Goal: Task Accomplishment & Management: Use online tool/utility

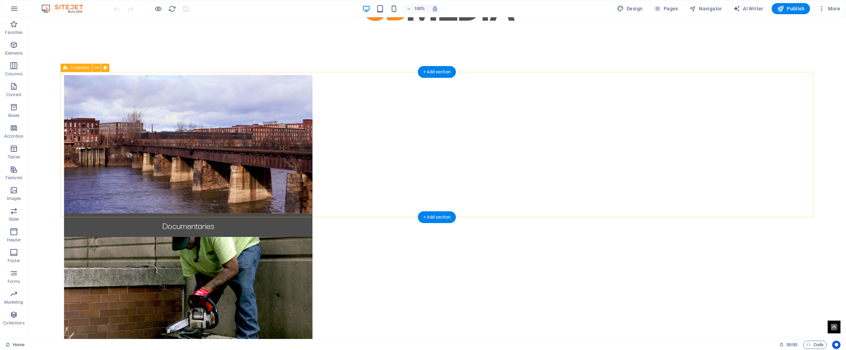
scroll to position [37, 0]
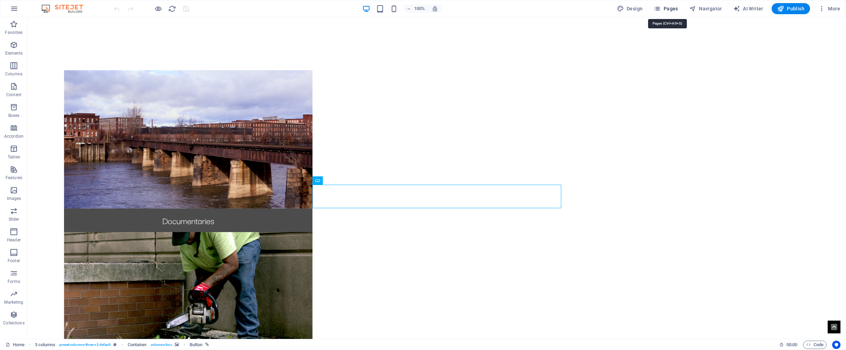
click at [676, 7] on span "Pages" at bounding box center [666, 8] width 24 height 7
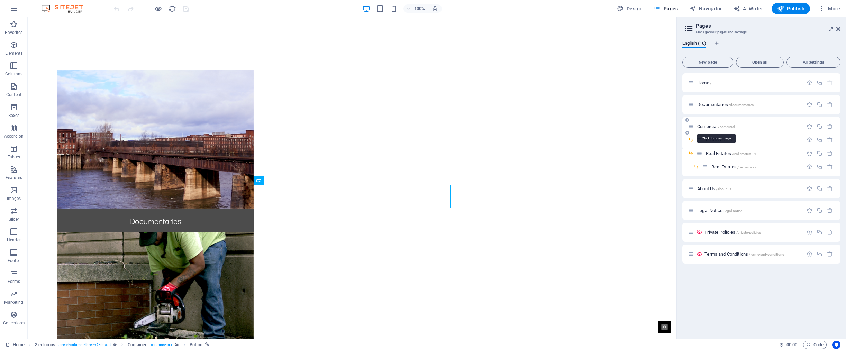
click at [677, 126] on span "Comercial /comercial" at bounding box center [716, 126] width 37 height 5
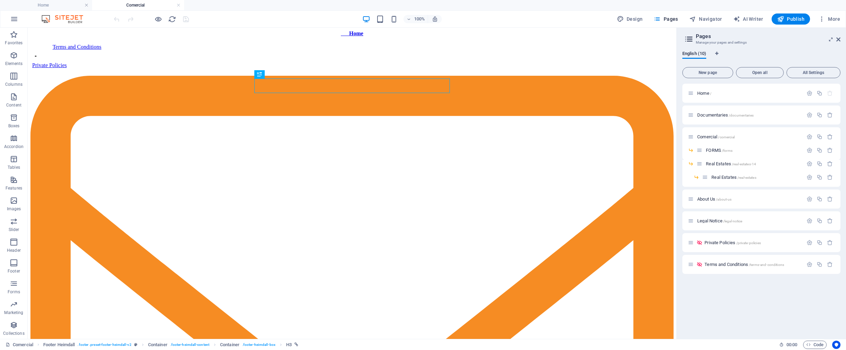
scroll to position [0, 0]
drag, startPoint x: 352, startPoint y: 51, endPoint x: 206, endPoint y: 23, distance: 149.4
click at [352, 51] on div "+ Add section" at bounding box center [352, 51] width 38 height 12
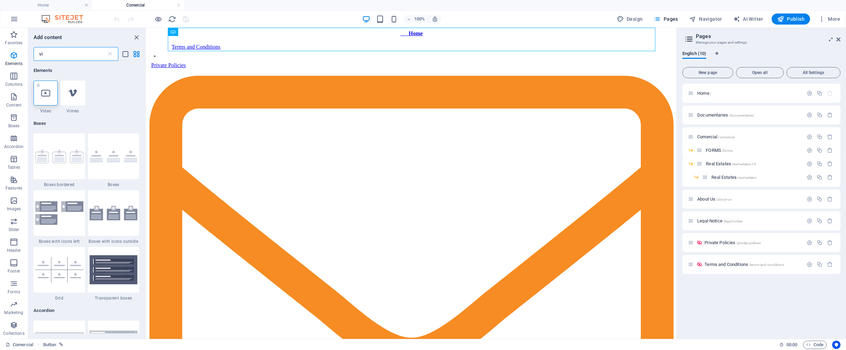
type input "vi"
click at [50, 99] on div at bounding box center [46, 93] width 24 height 25
select select "%"
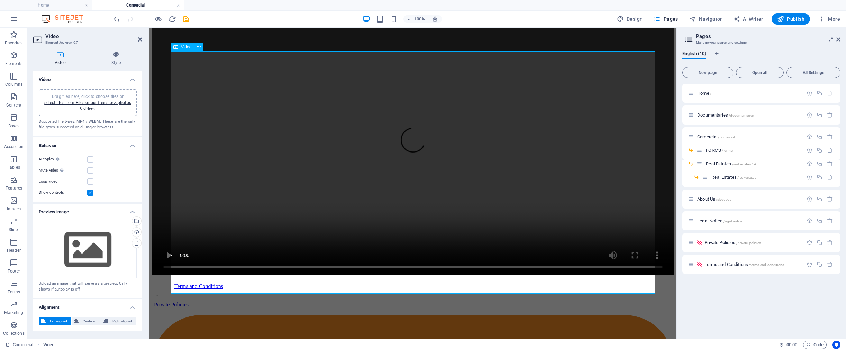
scroll to position [26, 0]
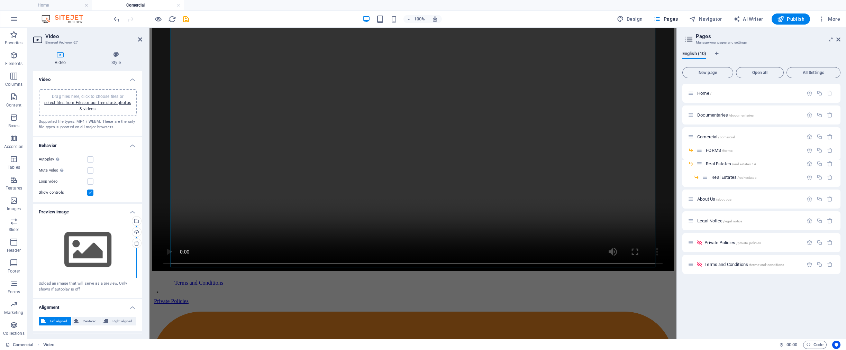
click at [104, 246] on div "Drag files here, click to choose files or select files from Files or our free s…" at bounding box center [88, 250] width 98 height 57
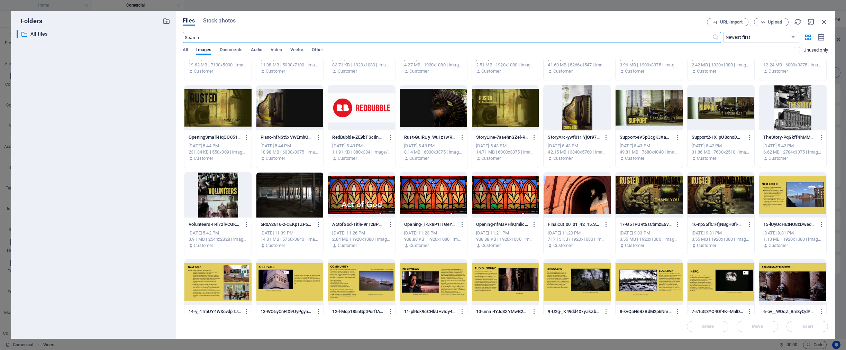
scroll to position [65, 0]
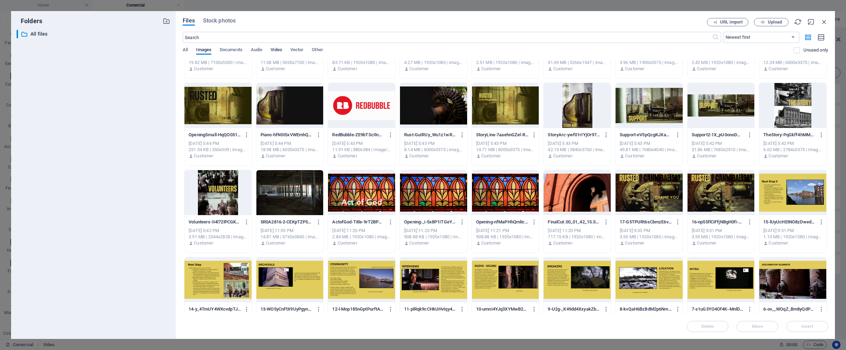
click at [278, 48] on span "Video" at bounding box center [276, 51] width 11 height 10
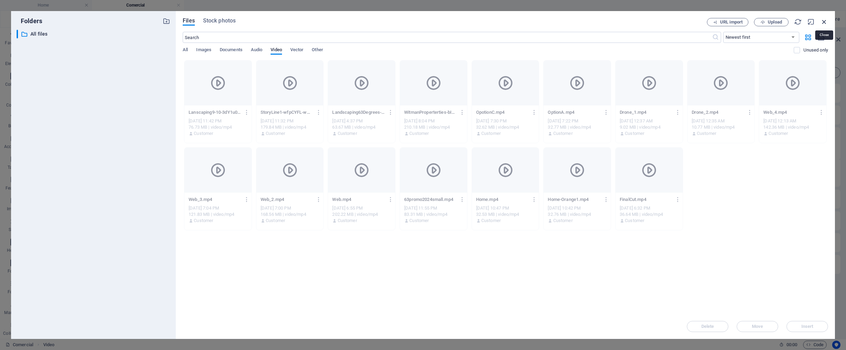
click at [677, 23] on icon "button" at bounding box center [825, 22] width 8 height 8
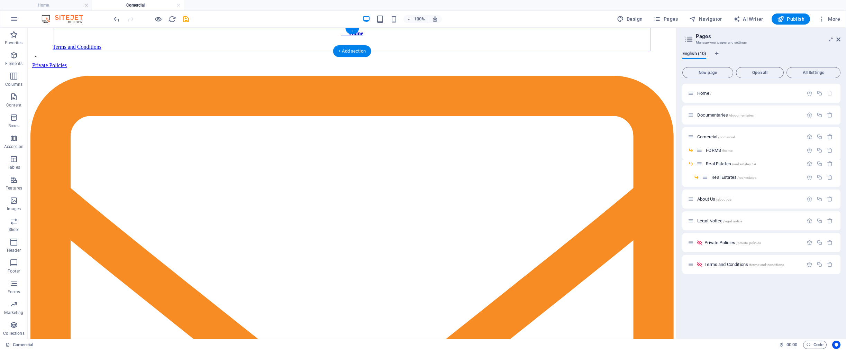
click at [354, 32] on div "+" at bounding box center [352, 31] width 14 height 6
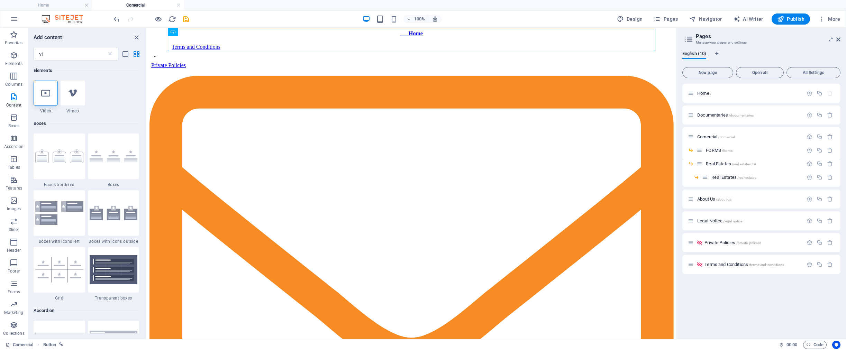
click at [255, 107] on html "Home Terms and Conditions Private Policies Contact .fa-secondary{opacity:.4}" at bounding box center [412, 260] width 530 height 464
click at [415, 49] on div "+ Add section" at bounding box center [412, 51] width 38 height 12
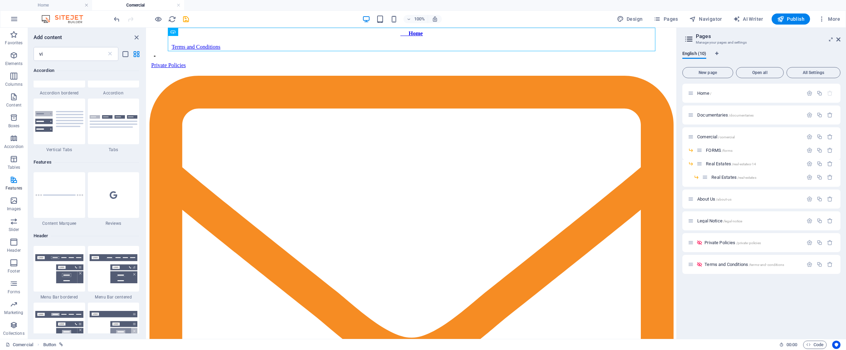
scroll to position [116, 0]
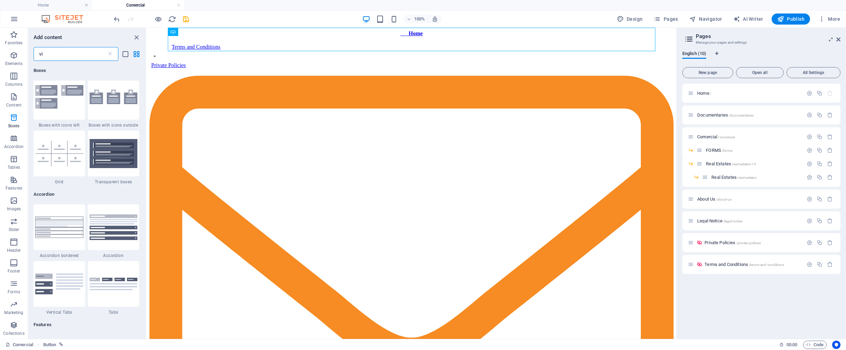
drag, startPoint x: 67, startPoint y: 57, endPoint x: 44, endPoint y: 56, distance: 23.5
click at [44, 56] on input "vi" at bounding box center [70, 54] width 73 height 14
type input "v"
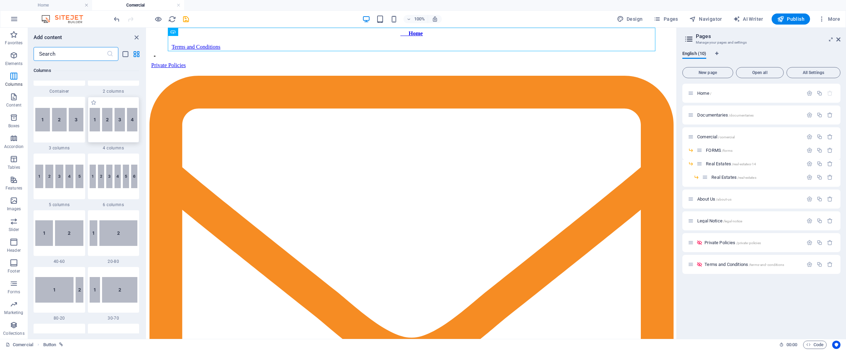
scroll to position [383, 0]
drag, startPoint x: 71, startPoint y: 126, endPoint x: 15, endPoint y: 115, distance: 56.8
click at [71, 126] on img at bounding box center [59, 121] width 48 height 24
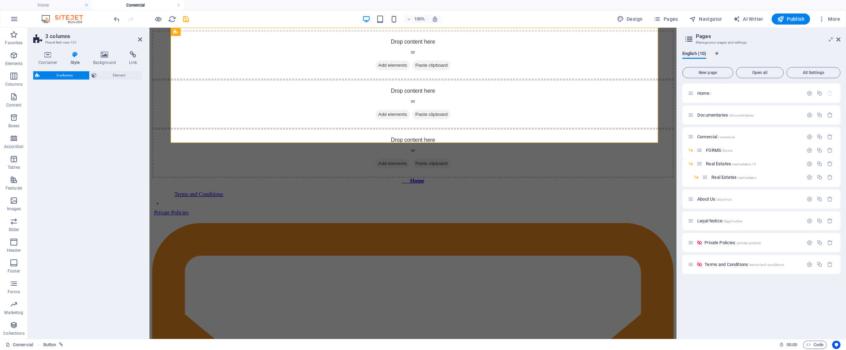
select select "rem"
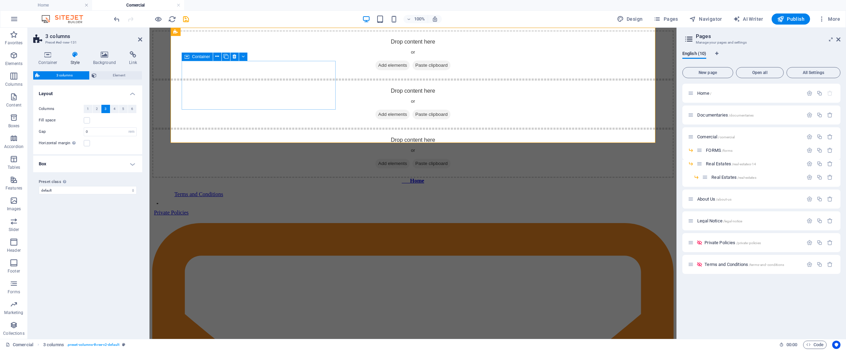
click at [376, 70] on span "Add elements" at bounding box center [393, 66] width 34 height 10
click at [124, 74] on span "Element" at bounding box center [120, 75] width 42 height 8
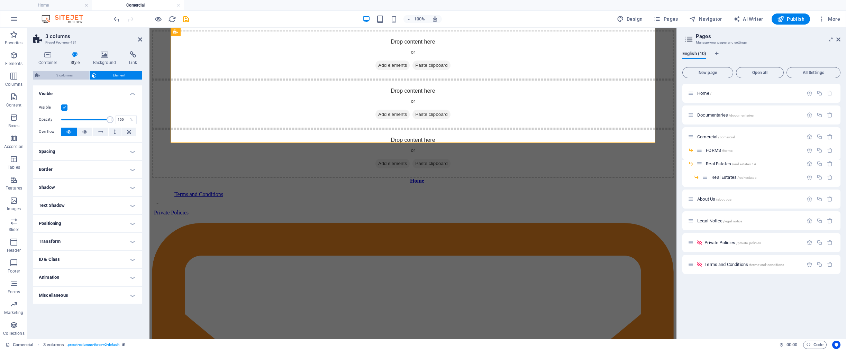
drag, startPoint x: 70, startPoint y: 73, endPoint x: 80, endPoint y: 73, distance: 9.4
click at [70, 73] on span "3 columns" at bounding box center [64, 75] width 45 height 8
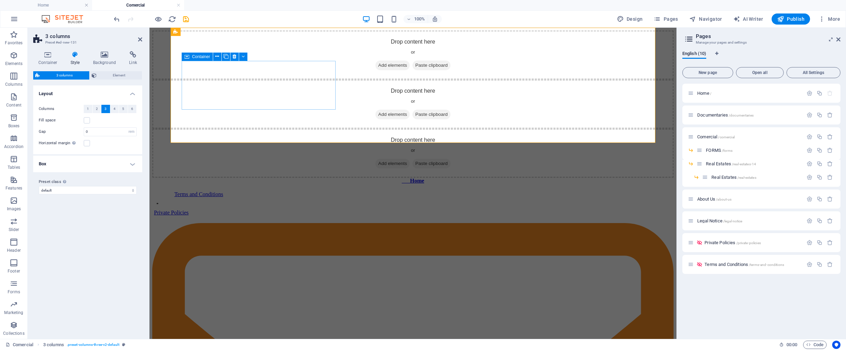
click at [376, 70] on span "Add elements" at bounding box center [393, 66] width 34 height 10
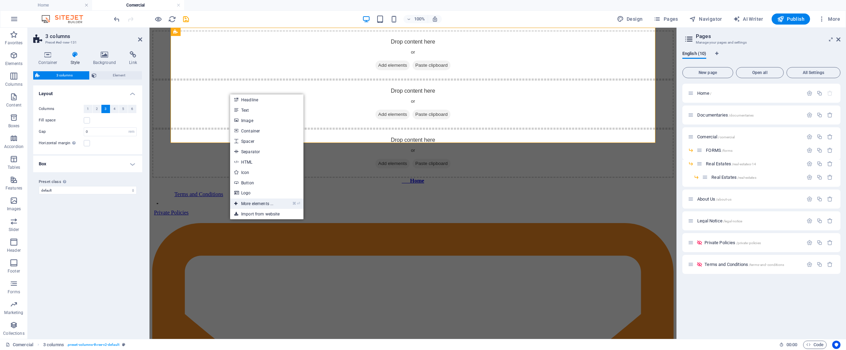
click at [268, 201] on link "⌘ ⏎ More elements ..." at bounding box center [253, 204] width 47 height 10
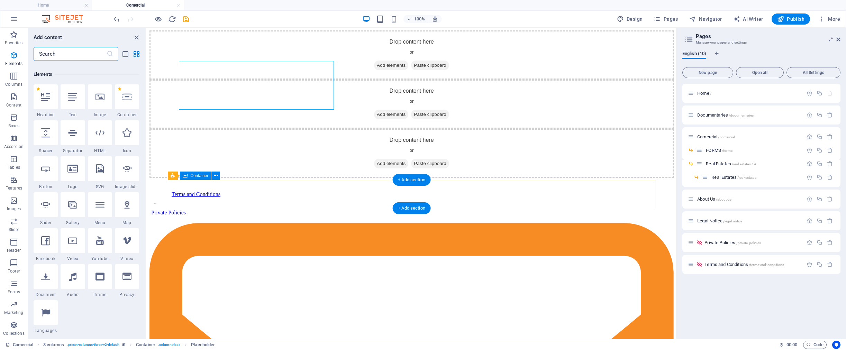
scroll to position [73, 0]
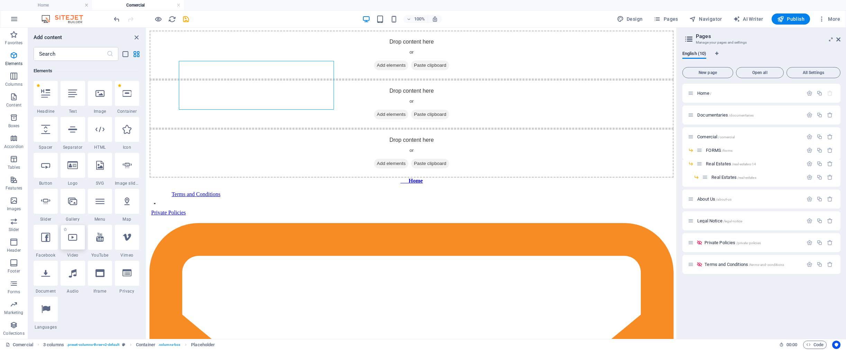
click at [73, 236] on icon at bounding box center [72, 237] width 9 height 9
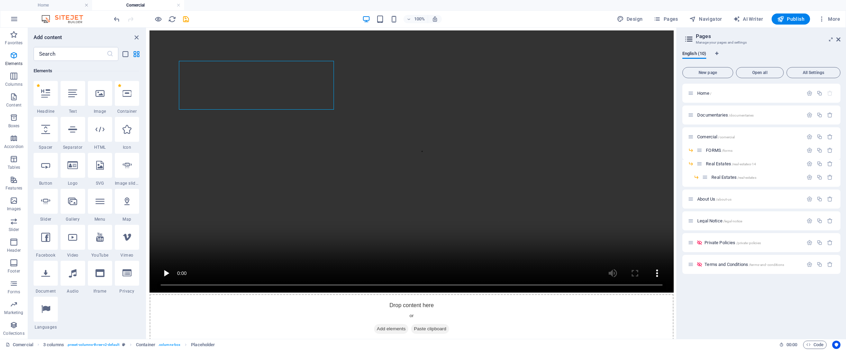
select select "%"
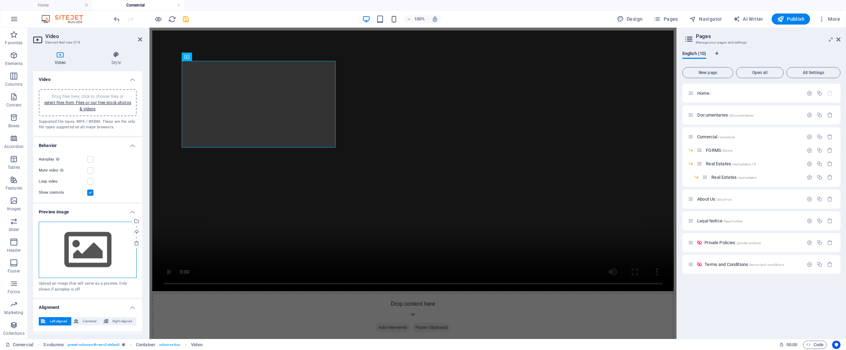
click at [70, 233] on div "Drag files here, click to choose files or select files from Files or our free s…" at bounding box center [88, 250] width 98 height 57
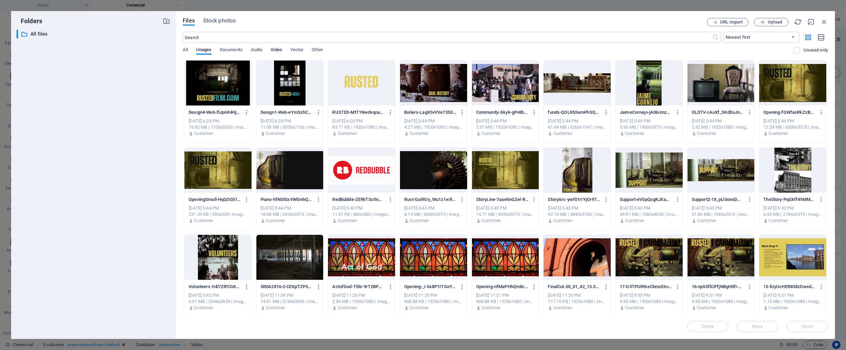
click at [277, 49] on span "Video" at bounding box center [276, 51] width 11 height 10
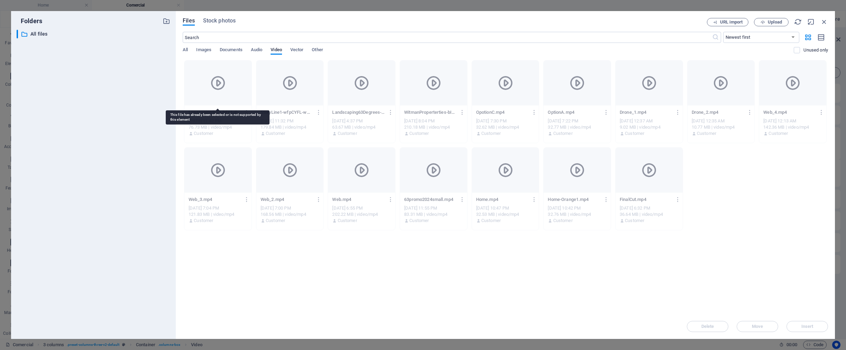
click at [223, 91] on icon at bounding box center [218, 83] width 17 height 17
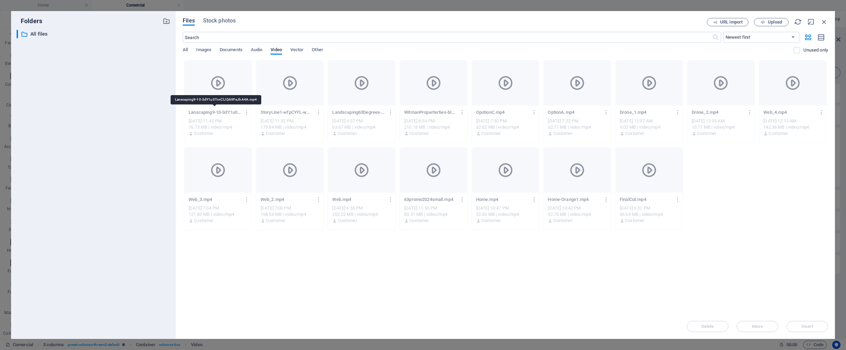
drag, startPoint x: 209, startPoint y: 115, endPoint x: 228, endPoint y: 92, distance: 30.1
click at [209, 115] on p "Lanscaping9-10-3dY1u0TrnClJQA9FeJhA4A.mp4" at bounding box center [215, 112] width 52 height 6
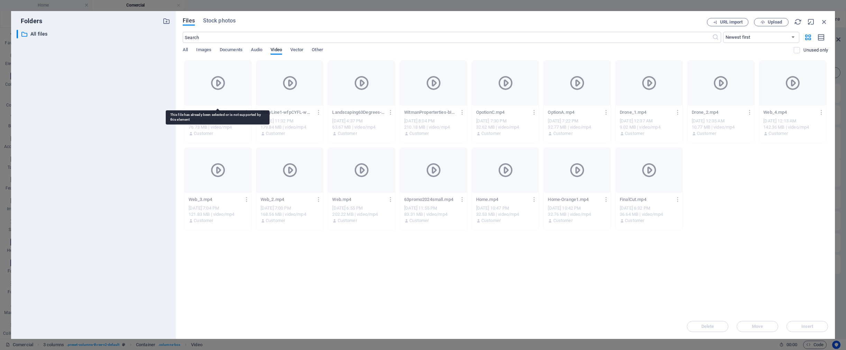
click at [228, 86] on div at bounding box center [218, 83] width 67 height 45
click at [218, 83] on icon at bounding box center [218, 83] width 17 height 17
click at [215, 82] on icon at bounding box center [218, 83] width 17 height 17
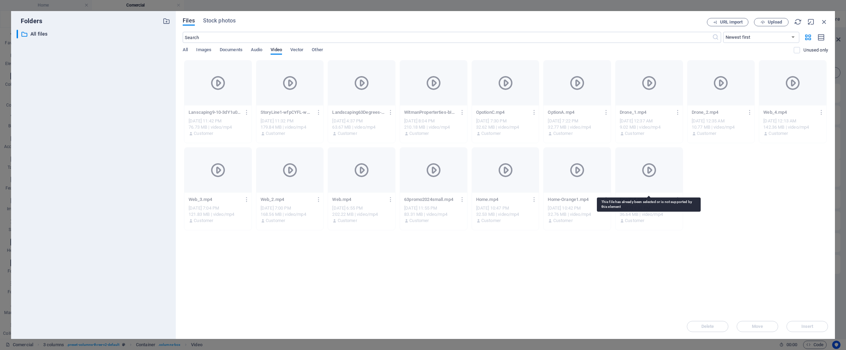
click at [620, 182] on div at bounding box center [649, 170] width 67 height 45
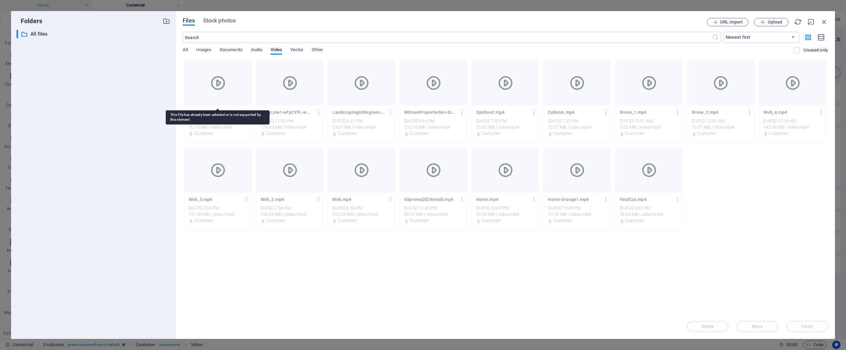
drag, startPoint x: 193, startPoint y: 73, endPoint x: 203, endPoint y: 73, distance: 9.3
click at [193, 73] on div at bounding box center [218, 83] width 67 height 45
click at [677, 20] on span "Upload" at bounding box center [771, 22] width 28 height 5
click at [230, 83] on div at bounding box center [218, 83] width 67 height 45
click at [220, 82] on icon at bounding box center [218, 83] width 17 height 17
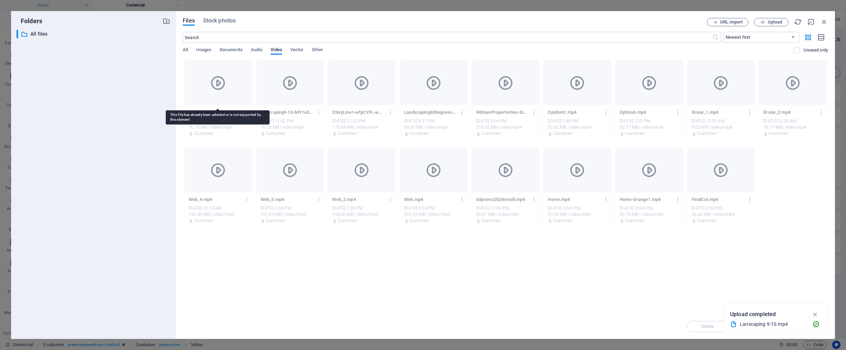
click at [220, 82] on icon at bounding box center [218, 83] width 17 height 17
click at [677, 280] on div "Lanscaping 9-10.mp4" at bounding box center [773, 325] width 67 height 8
click at [677, 280] on div "Home / Documentaries /documentaries Comercial /comercial FORMS /forms Real Esta…" at bounding box center [762, 209] width 158 height 250
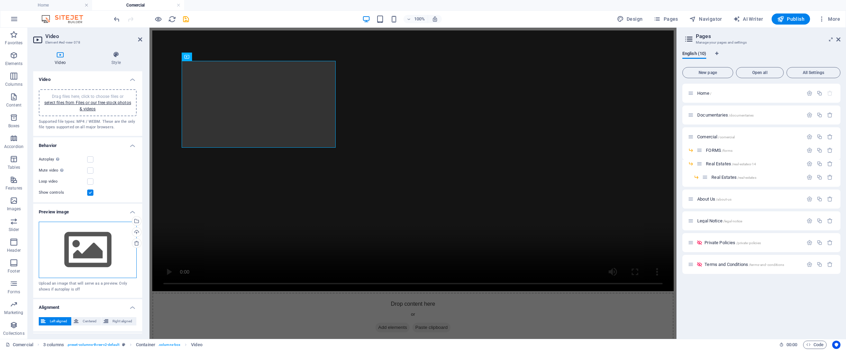
click at [85, 235] on div "Drag files here, click to choose files or select files from Files or our free s…" at bounding box center [88, 250] width 98 height 57
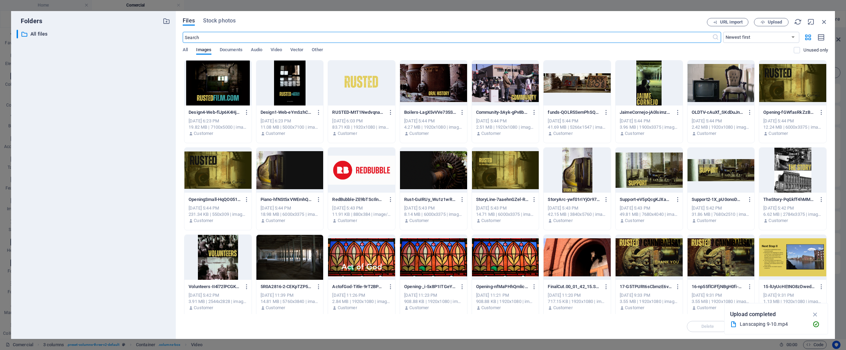
scroll to position [7, 0]
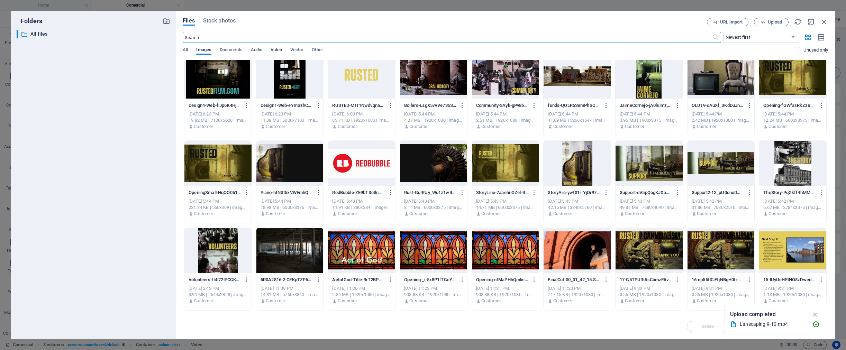
click at [279, 49] on span "Video" at bounding box center [276, 51] width 11 height 10
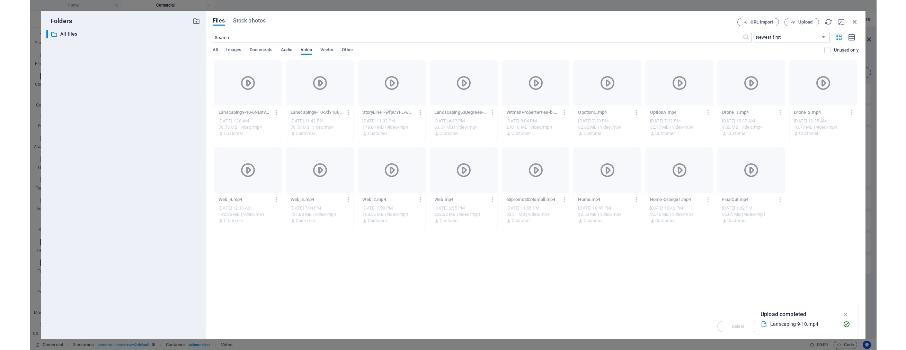
scroll to position [0, 0]
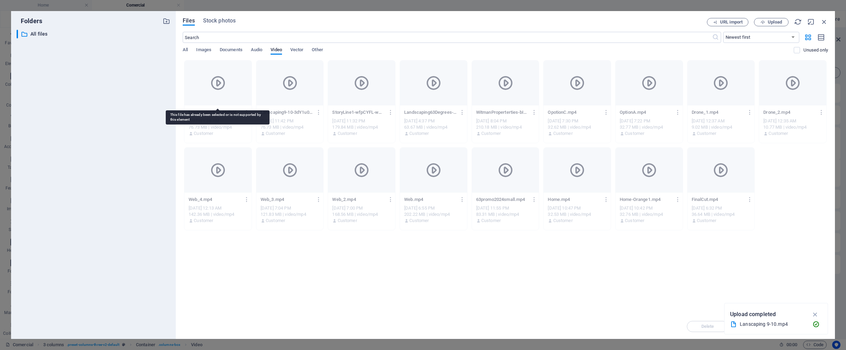
click at [222, 86] on icon at bounding box center [218, 83] width 17 height 17
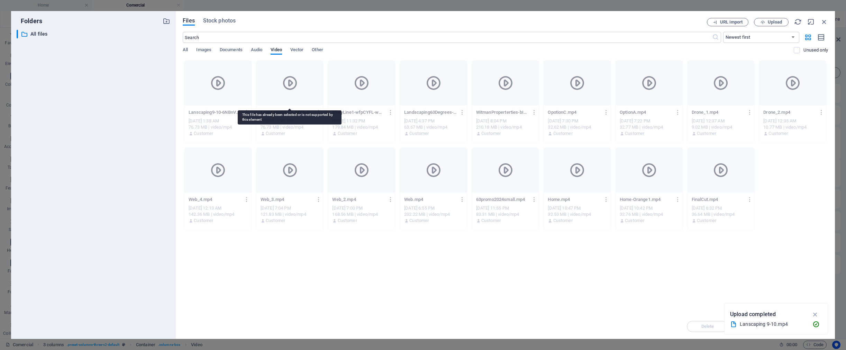
click at [302, 80] on div at bounding box center [290, 83] width 67 height 45
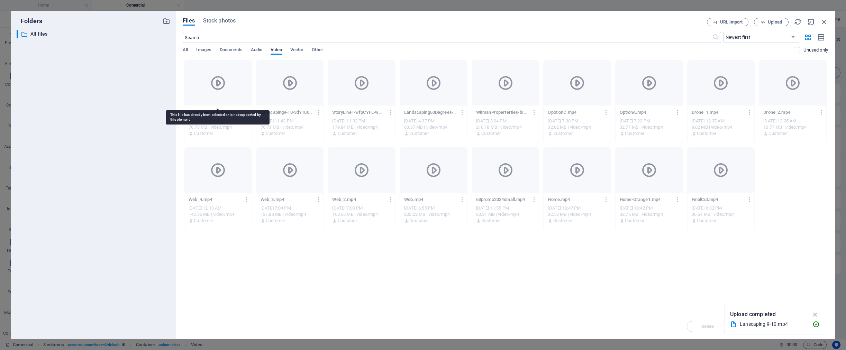
drag, startPoint x: 198, startPoint y: 80, endPoint x: 212, endPoint y: 80, distance: 14.5
click at [198, 80] on div at bounding box center [218, 83] width 67 height 45
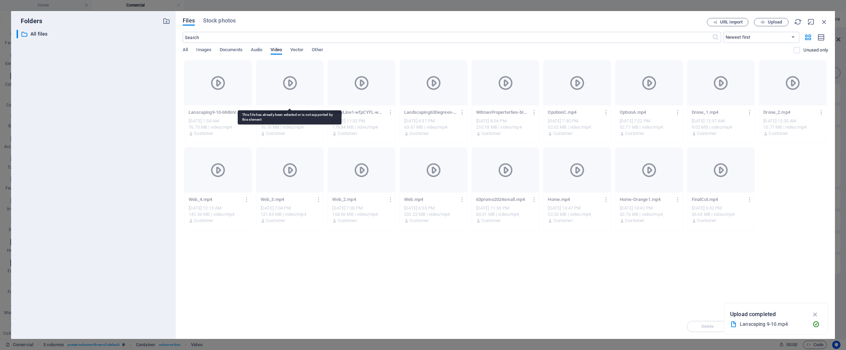
drag, startPoint x: 299, startPoint y: 78, endPoint x: 232, endPoint y: 75, distance: 67.6
click at [299, 78] on div at bounding box center [290, 83] width 67 height 45
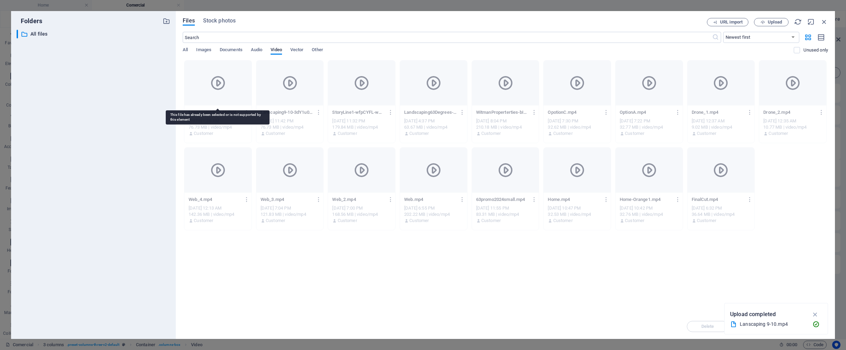
drag, startPoint x: 223, startPoint y: 75, endPoint x: 239, endPoint y: 75, distance: 16.6
click at [223, 75] on icon at bounding box center [218, 83] width 17 height 17
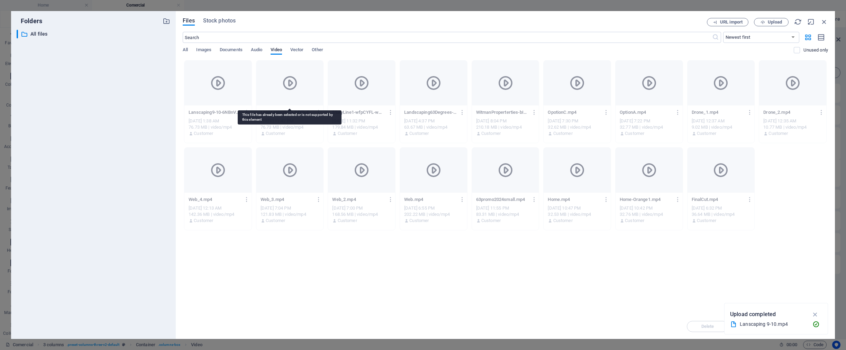
click at [289, 76] on icon at bounding box center [290, 83] width 17 height 17
click at [677, 50] on label at bounding box center [797, 50] width 6 height 6
click at [0, 0] on input "checkbox" at bounding box center [0, 0] width 0 height 0
click at [677, 50] on label at bounding box center [797, 50] width 6 height 6
click at [0, 0] on input "checkbox" at bounding box center [0, 0] width 0 height 0
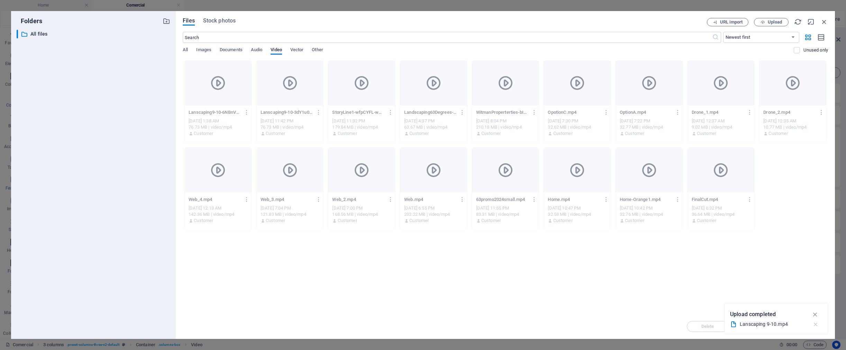
click at [677, 280] on icon "button" at bounding box center [815, 324] width 7 height 7
drag, startPoint x: 758, startPoint y: 276, endPoint x: 701, endPoint y: 271, distance: 56.7
click at [677, 276] on div "Drop files here to upload them instantly Lanscaping9-10-6NBnVvVtqflPQ8t6c1mrxw.…" at bounding box center [506, 187] width 646 height 254
click at [184, 50] on span "All" at bounding box center [185, 51] width 5 height 10
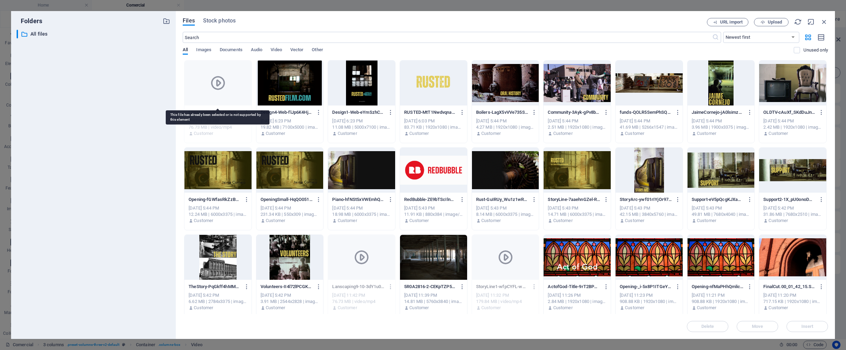
click at [210, 80] on icon at bounding box center [218, 83] width 17 height 17
click at [245, 115] on icon "button" at bounding box center [247, 112] width 7 height 6
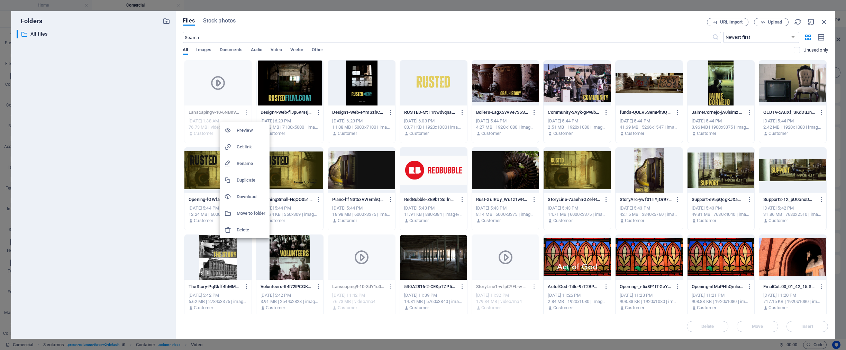
click at [241, 129] on h6 "Preview" at bounding box center [251, 130] width 29 height 8
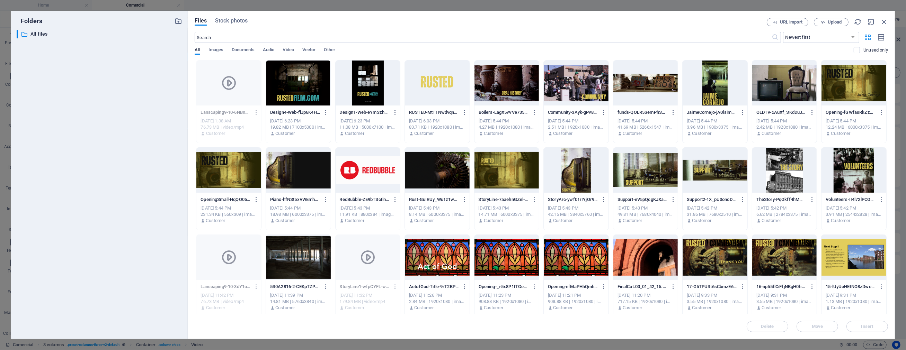
click at [677, 25] on div "Files Stock photos URL import Upload ​ Newest first Oldest first Name (A-Z) Nam…" at bounding box center [541, 175] width 707 height 328
click at [677, 23] on icon "button" at bounding box center [884, 22] width 8 height 8
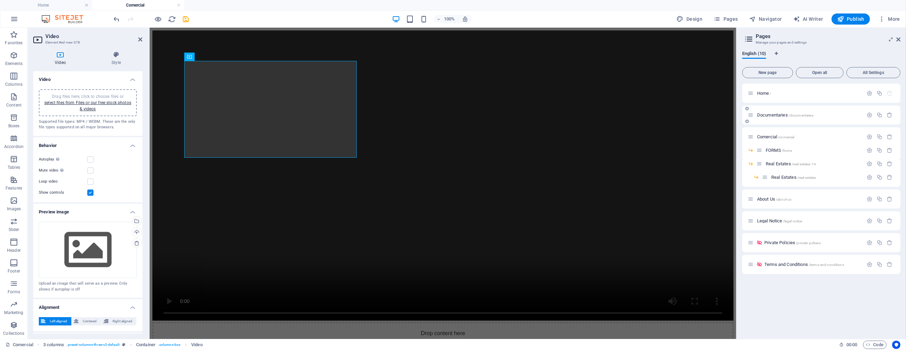
click at [677, 118] on div "Documentaries /documentaries" at bounding box center [804, 115] width 115 height 8
click at [677, 115] on span "Documentaries /documentaries" at bounding box center [785, 115] width 56 height 5
click at [677, 127] on div "Comercial /comercial" at bounding box center [821, 136] width 158 height 19
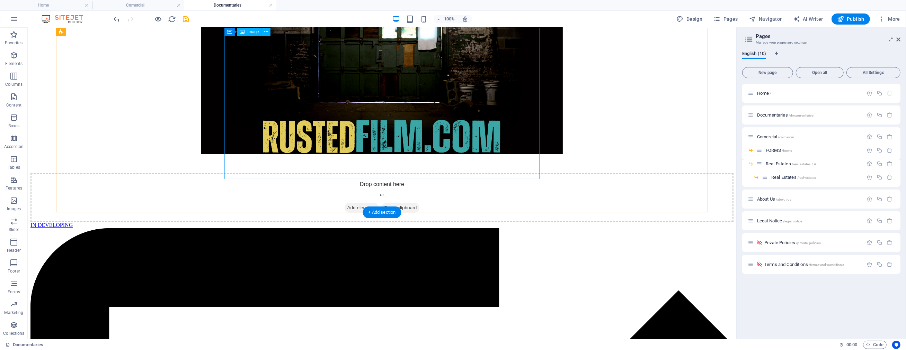
scroll to position [297, 0]
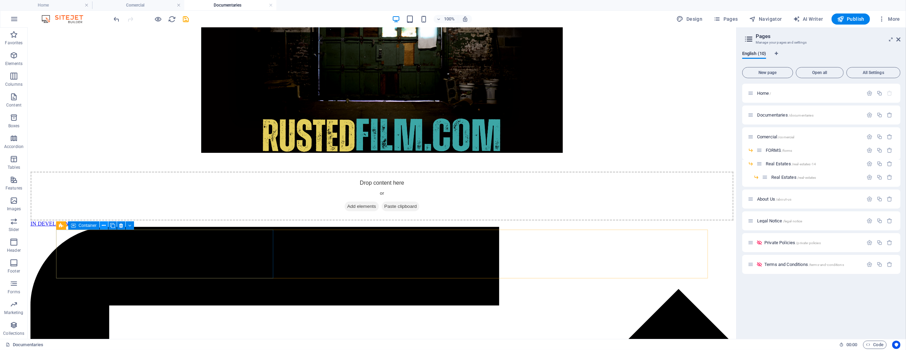
click at [104, 225] on icon at bounding box center [104, 225] width 4 height 7
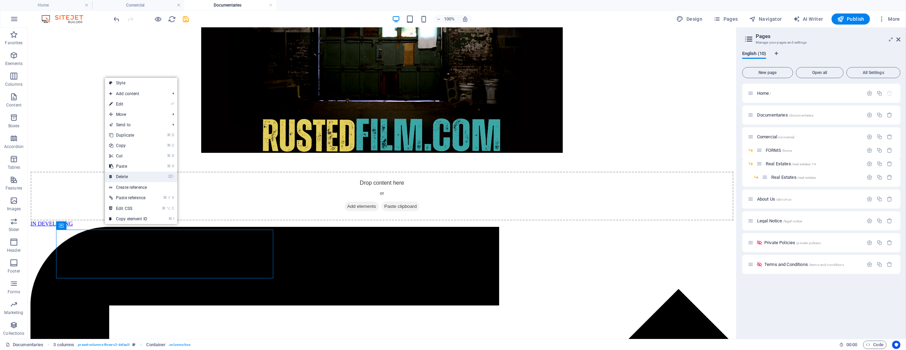
click at [127, 177] on link "⌦ Delete" at bounding box center [128, 177] width 46 height 10
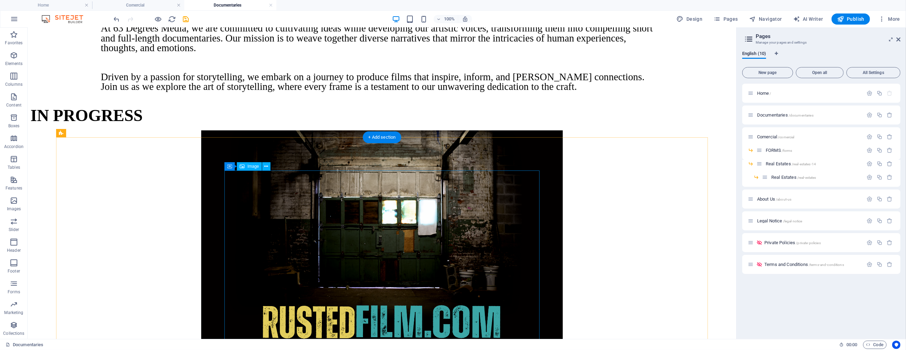
scroll to position [150, 0]
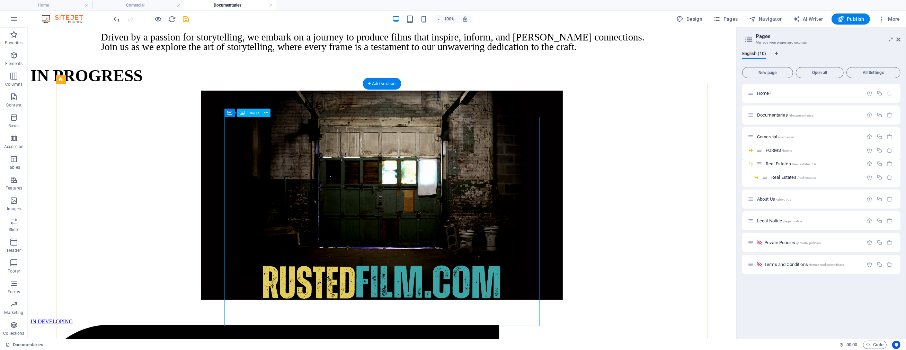
click at [409, 228] on figure at bounding box center [381, 196] width 703 height 211
select select "px"
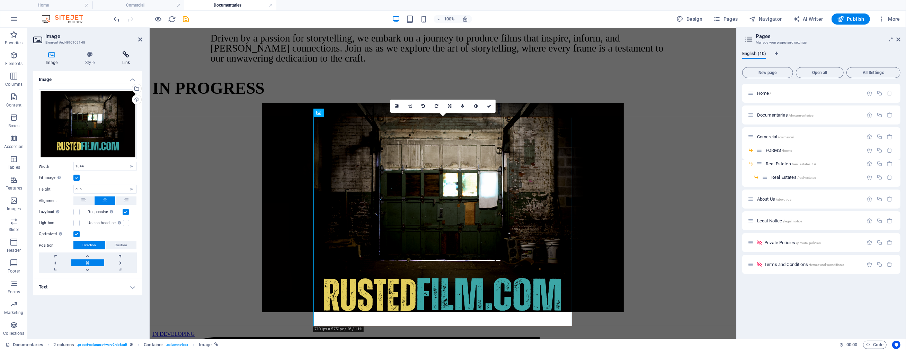
click at [124, 55] on icon at bounding box center [126, 54] width 33 height 7
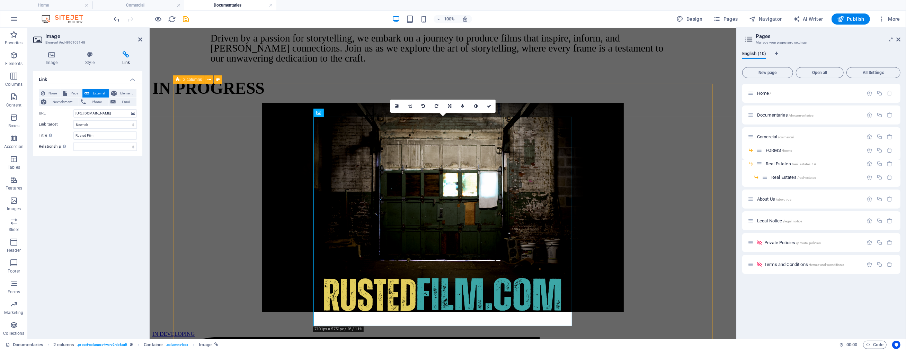
scroll to position [149, 0]
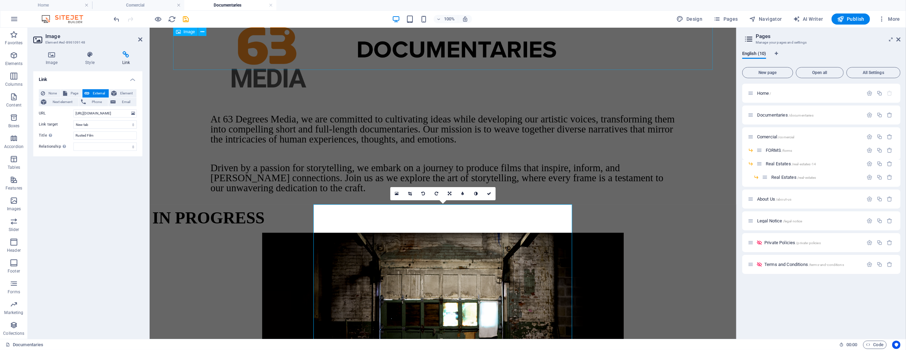
scroll to position [0, 0]
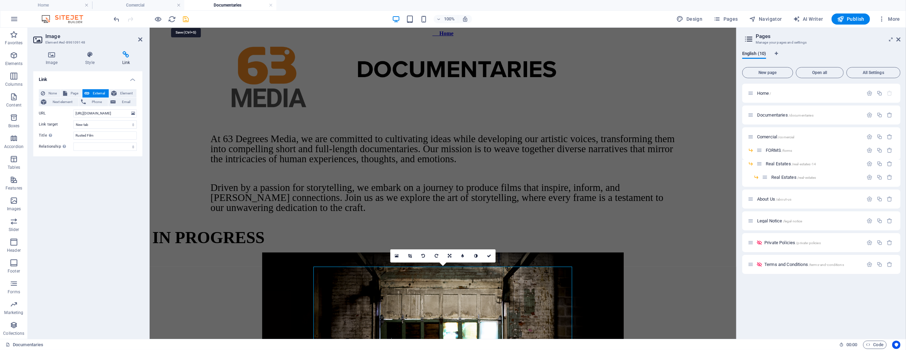
click at [185, 18] on icon "save" at bounding box center [186, 19] width 8 height 8
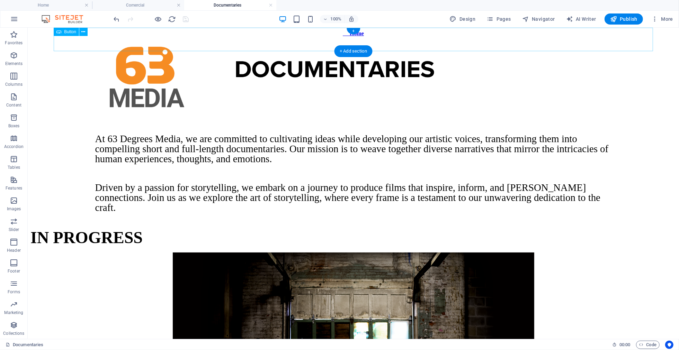
click at [362, 36] on div "Home" at bounding box center [353, 33] width 646 height 6
